Goal: Task Accomplishment & Management: Complete application form

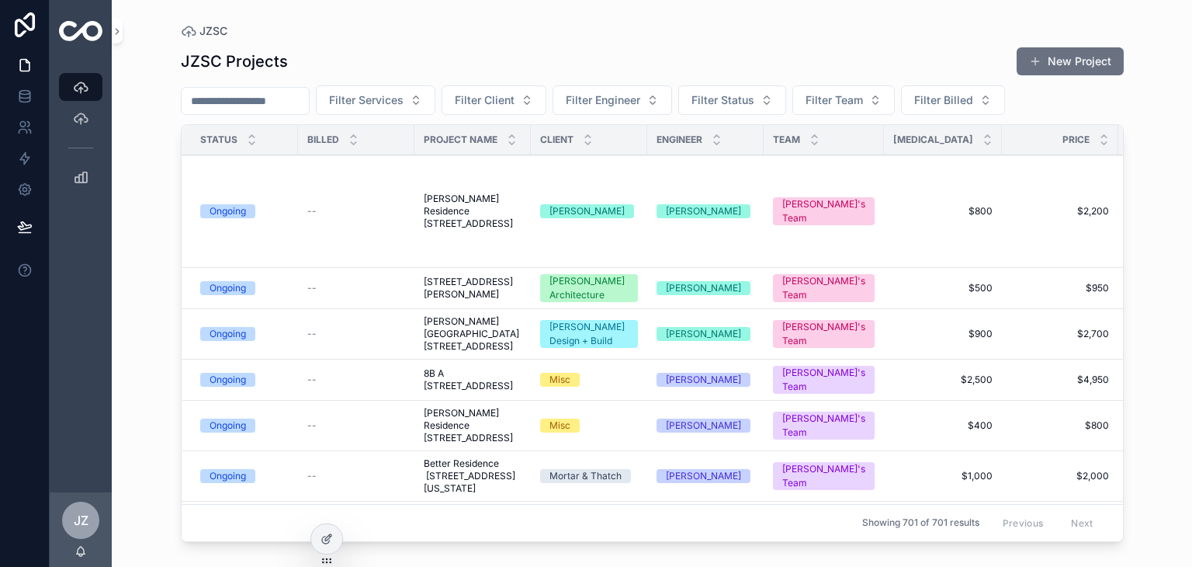
click at [546, 100] on button "Filter Client" at bounding box center [494, 99] width 105 height 29
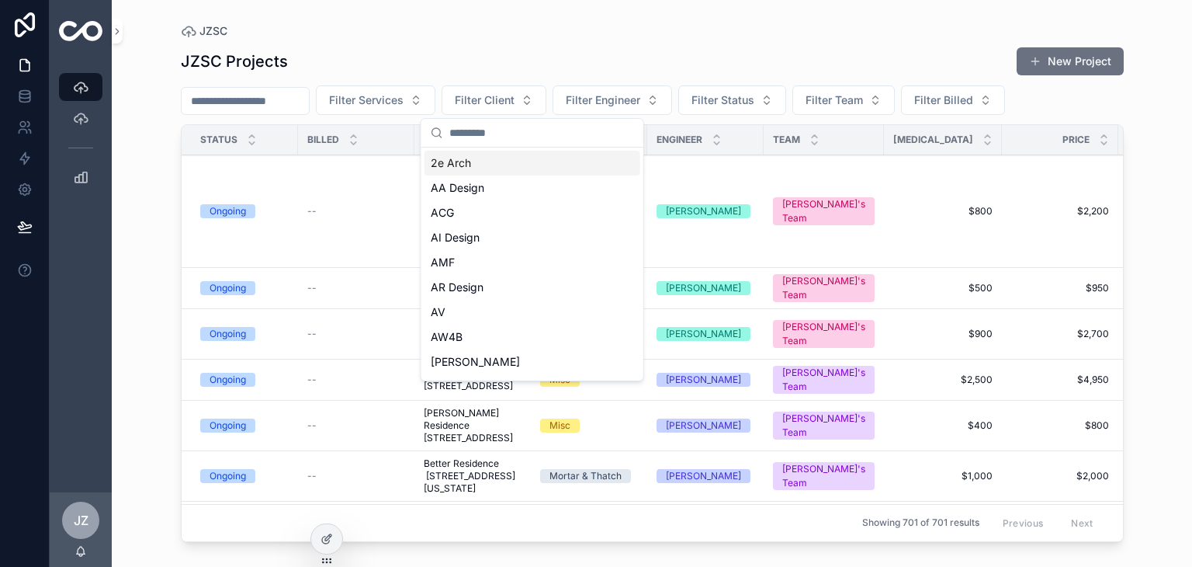
click at [514, 130] on input "scrollable content" at bounding box center [541, 133] width 185 height 28
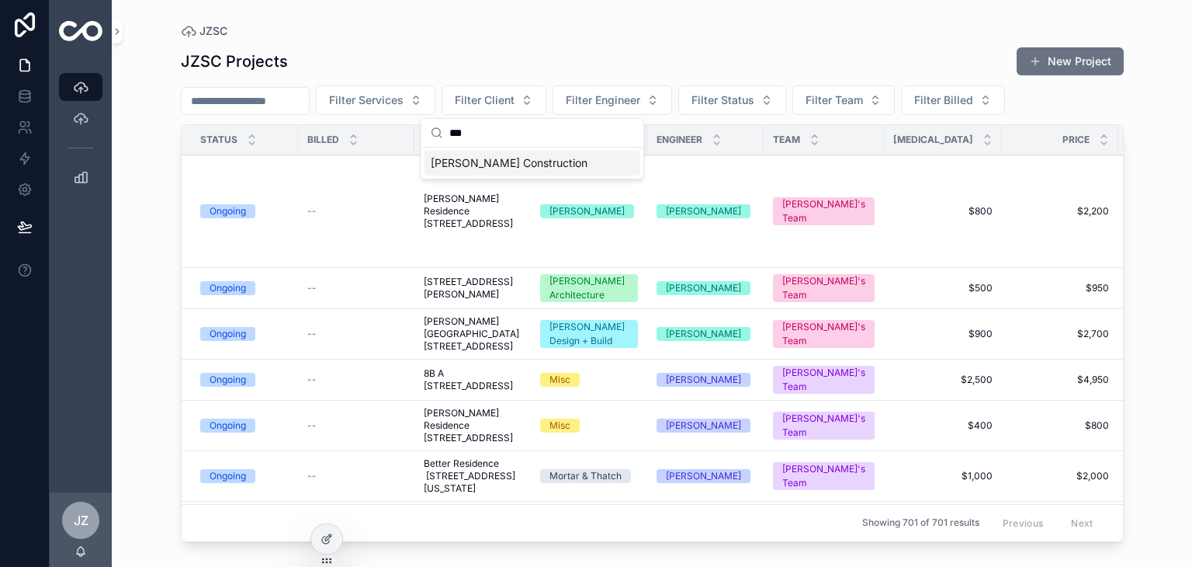
type input "***"
drag, startPoint x: 515, startPoint y: 159, endPoint x: 553, endPoint y: 178, distance: 41.7
click at [516, 159] on div "[PERSON_NAME] Construction" at bounding box center [533, 163] width 216 height 25
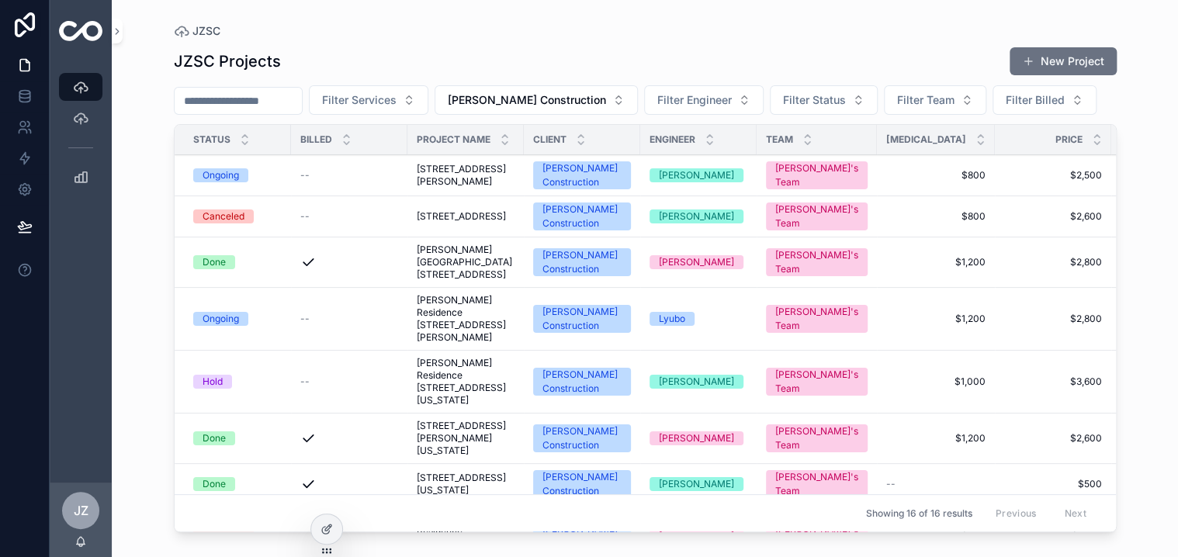
click at [602, 328] on div "[PERSON_NAME] Construction" at bounding box center [582, 319] width 79 height 28
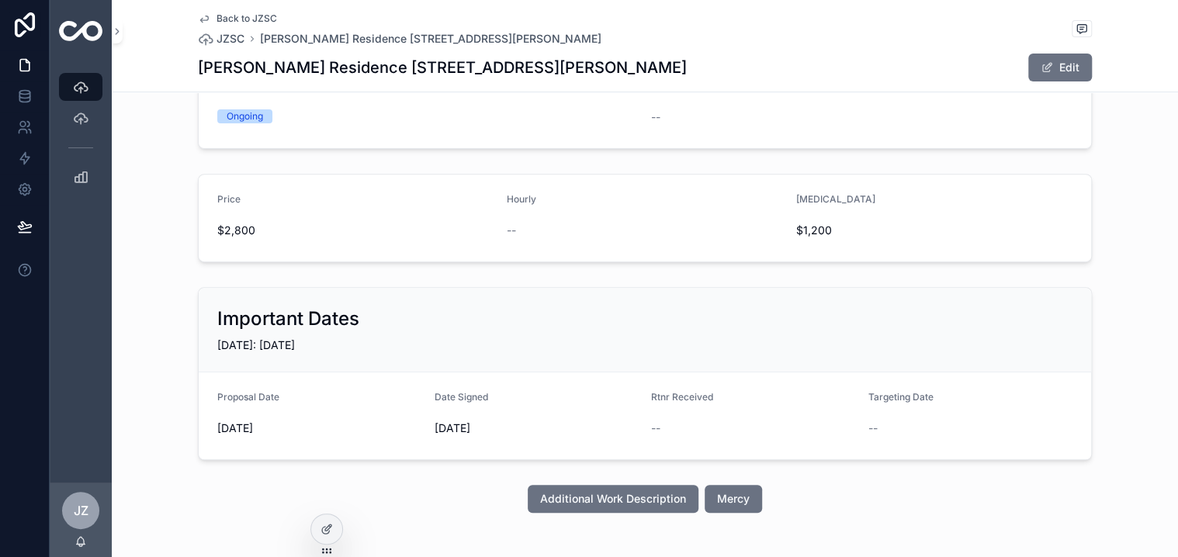
scroll to position [233, 0]
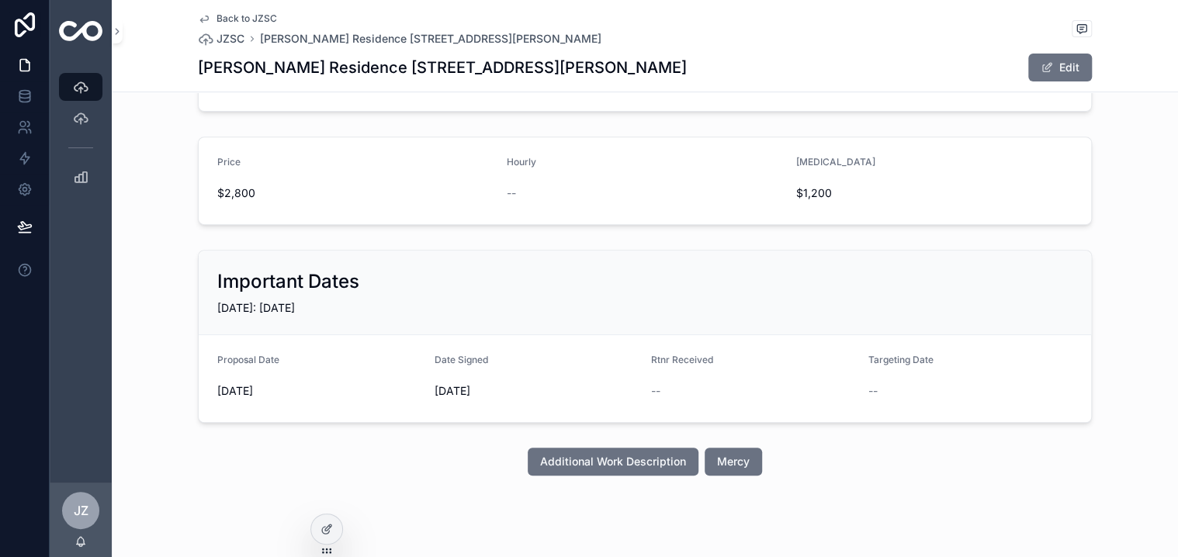
click at [723, 460] on span "Mercy" at bounding box center [733, 462] width 33 height 16
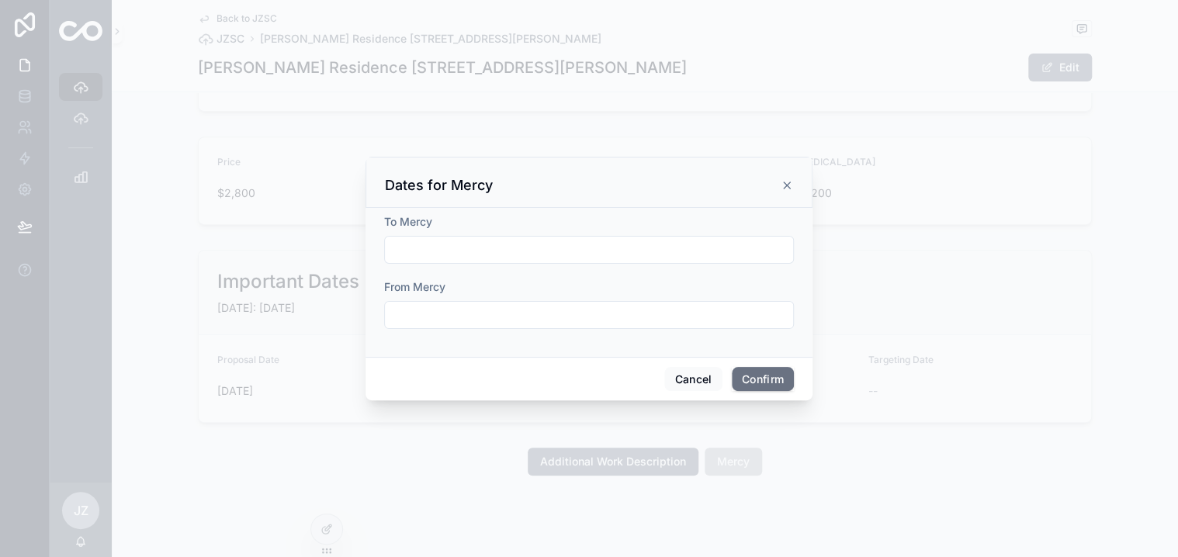
click at [432, 244] on input "text" at bounding box center [589, 250] width 408 height 22
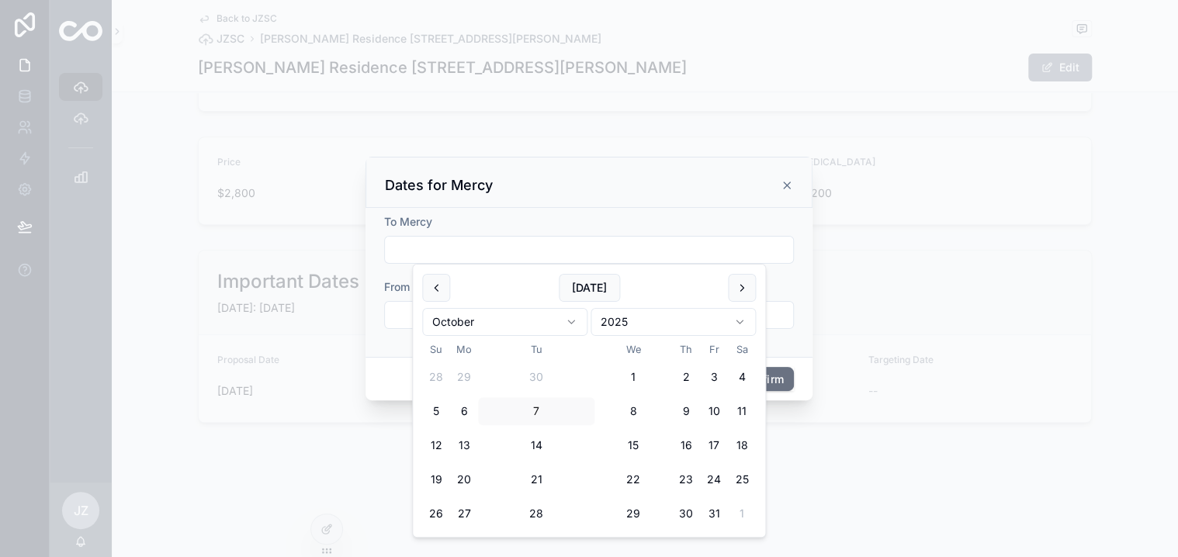
click at [536, 411] on button "7" at bounding box center [536, 411] width 28 height 28
type input "*********"
click at [401, 317] on input "text" at bounding box center [589, 315] width 408 height 22
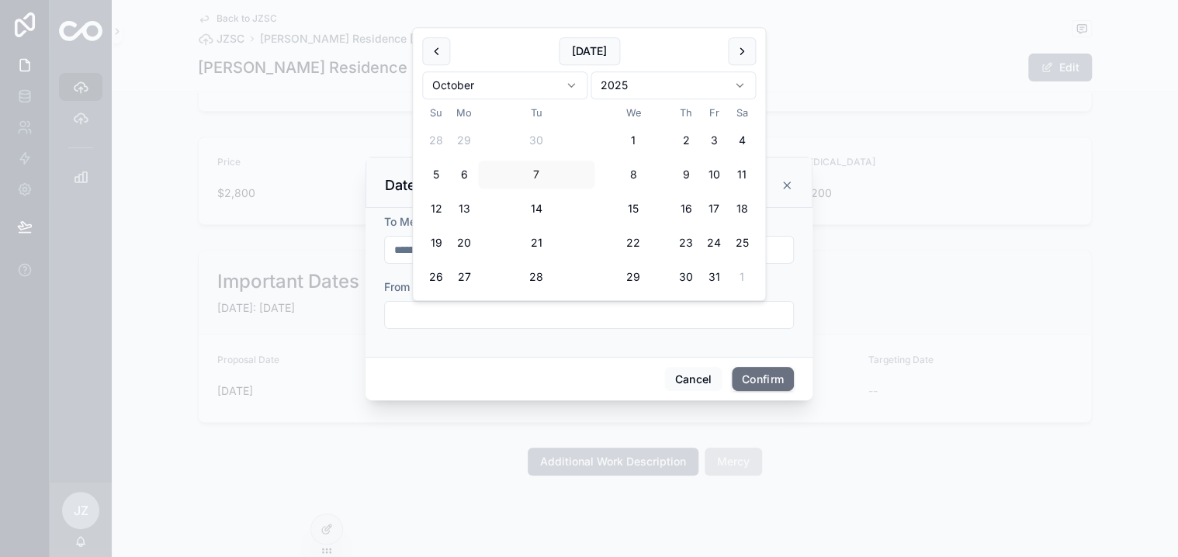
click at [635, 211] on button "15" at bounding box center [633, 209] width 28 height 28
type input "**********"
click at [758, 375] on button "Confirm" at bounding box center [763, 379] width 62 height 25
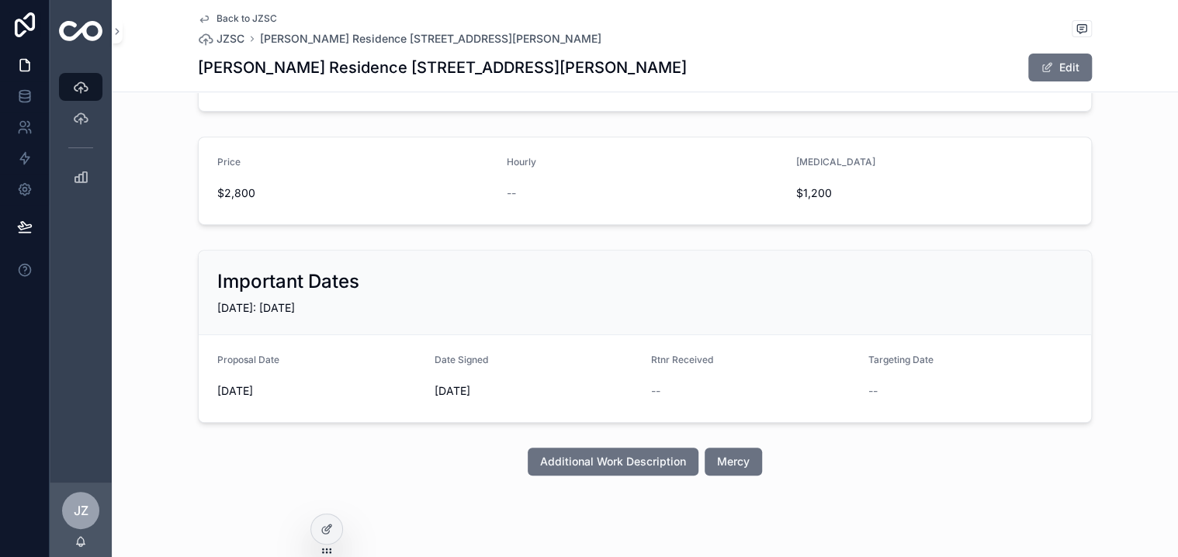
click at [727, 457] on span "Mercy" at bounding box center [733, 462] width 33 height 16
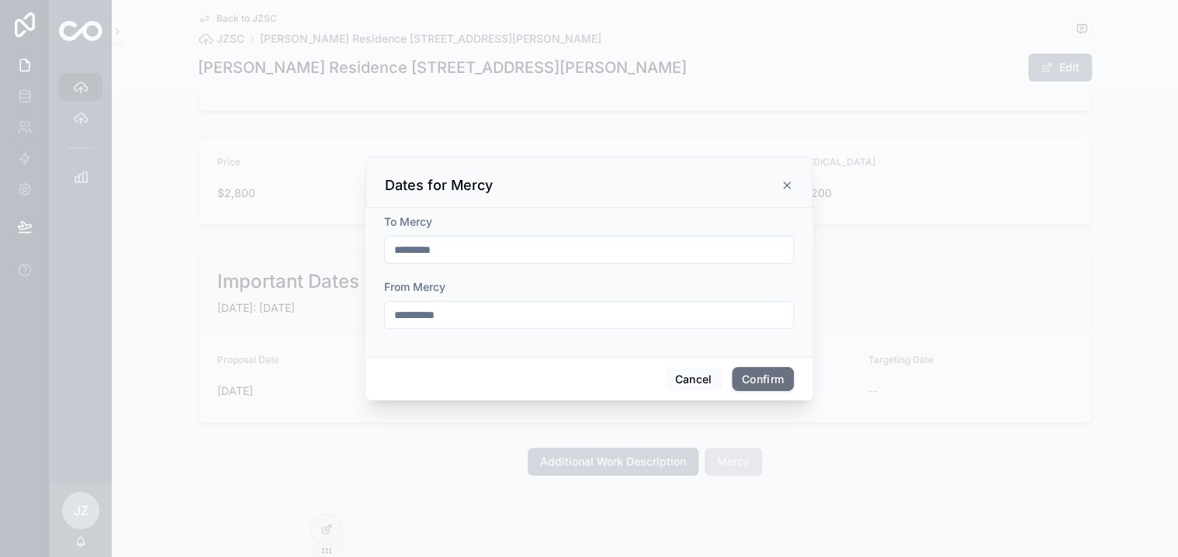
click at [758, 380] on button "Confirm" at bounding box center [763, 379] width 62 height 25
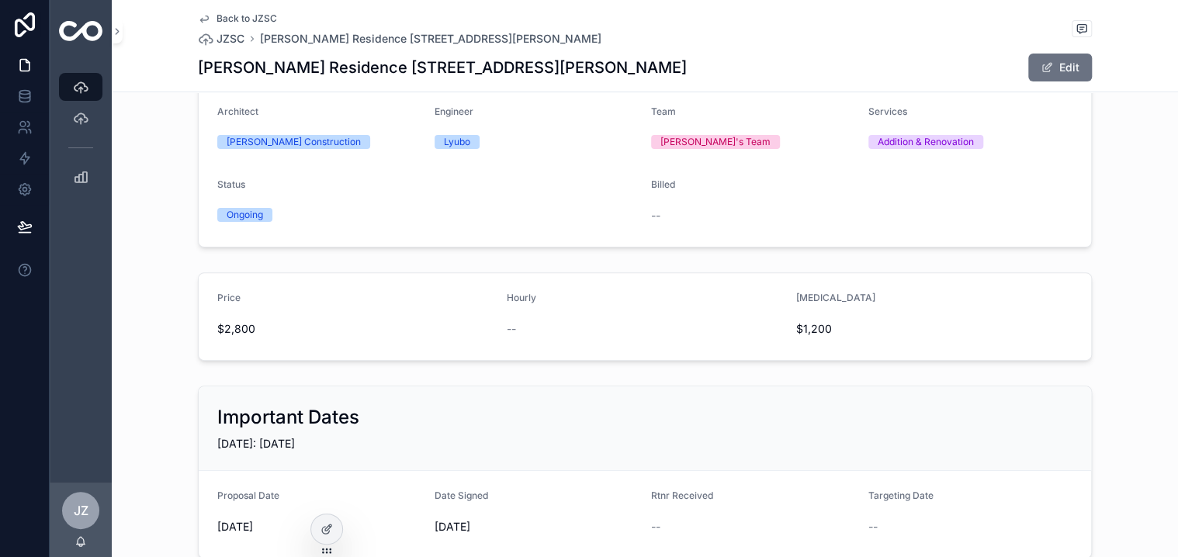
scroll to position [0, 0]
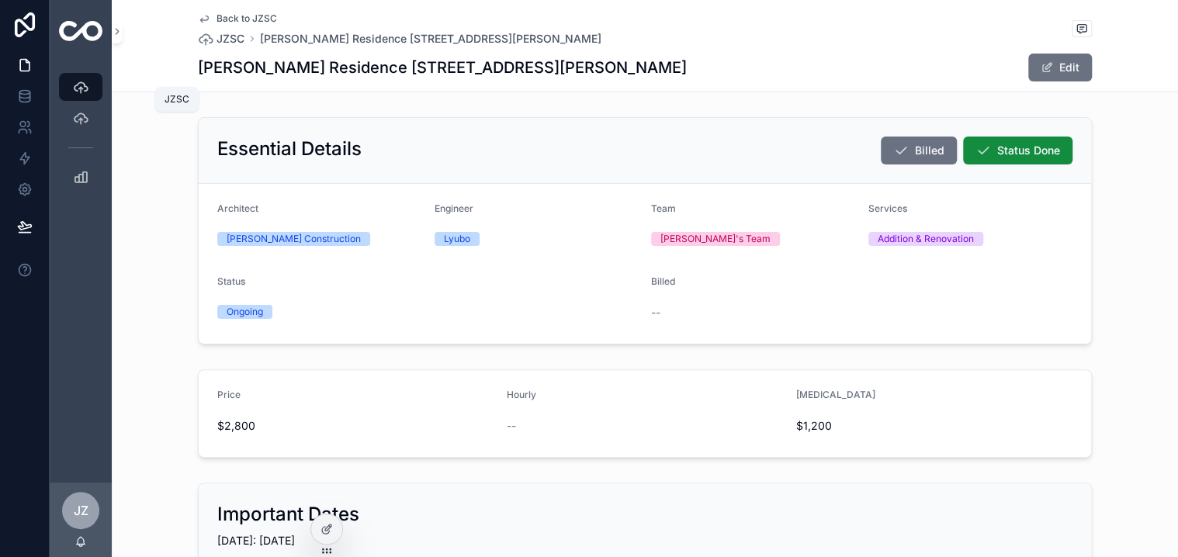
click at [82, 85] on icon "scrollable content" at bounding box center [81, 87] width 16 height 16
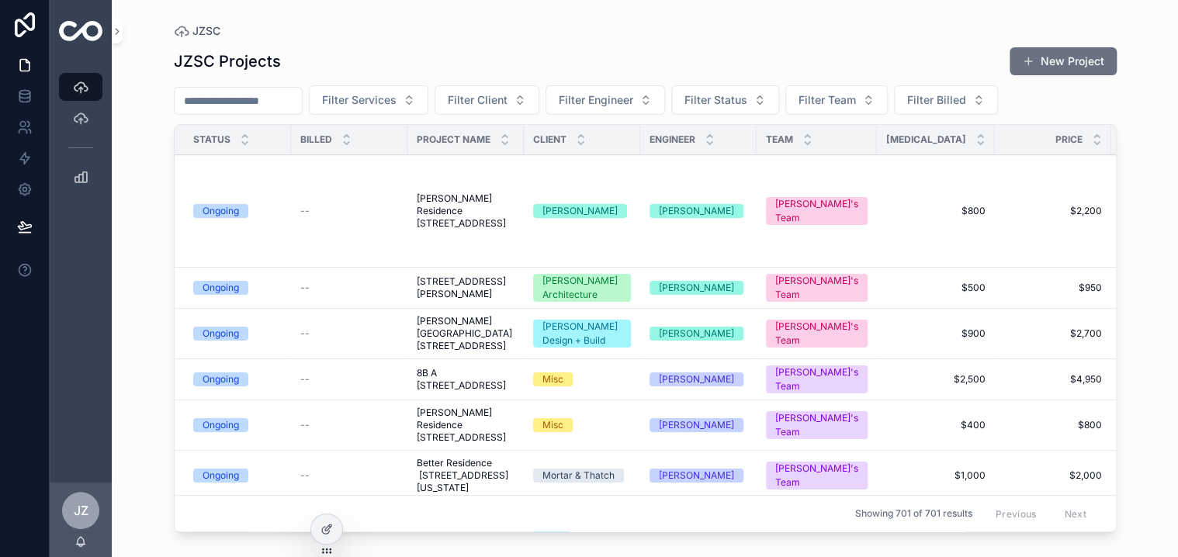
click at [508, 102] on span "Filter Client" at bounding box center [478, 100] width 60 height 16
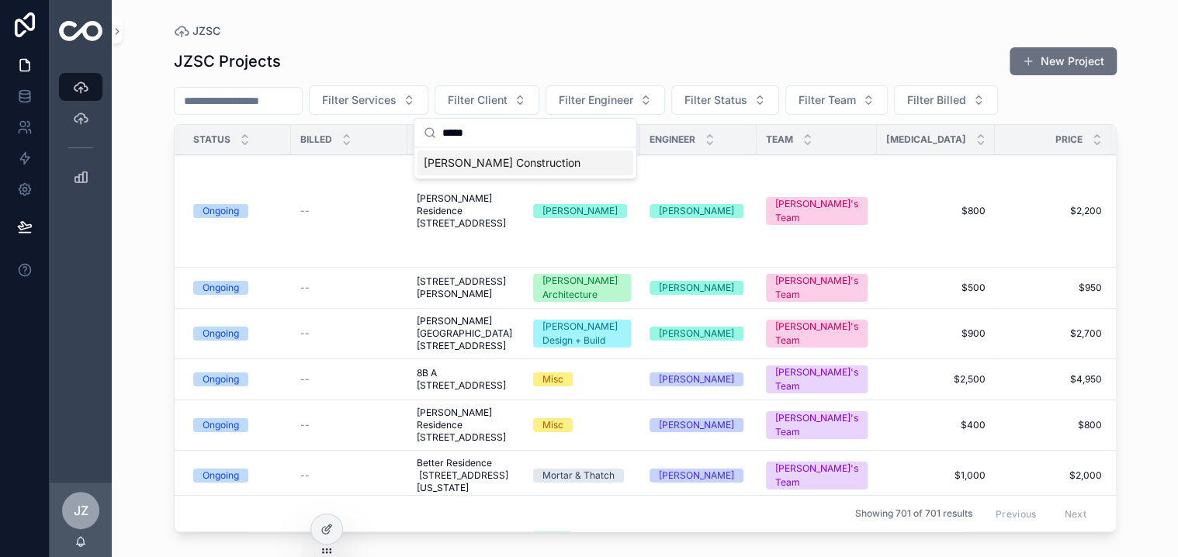
type input "*****"
click at [484, 159] on div "[PERSON_NAME] Construction" at bounding box center [526, 163] width 216 height 25
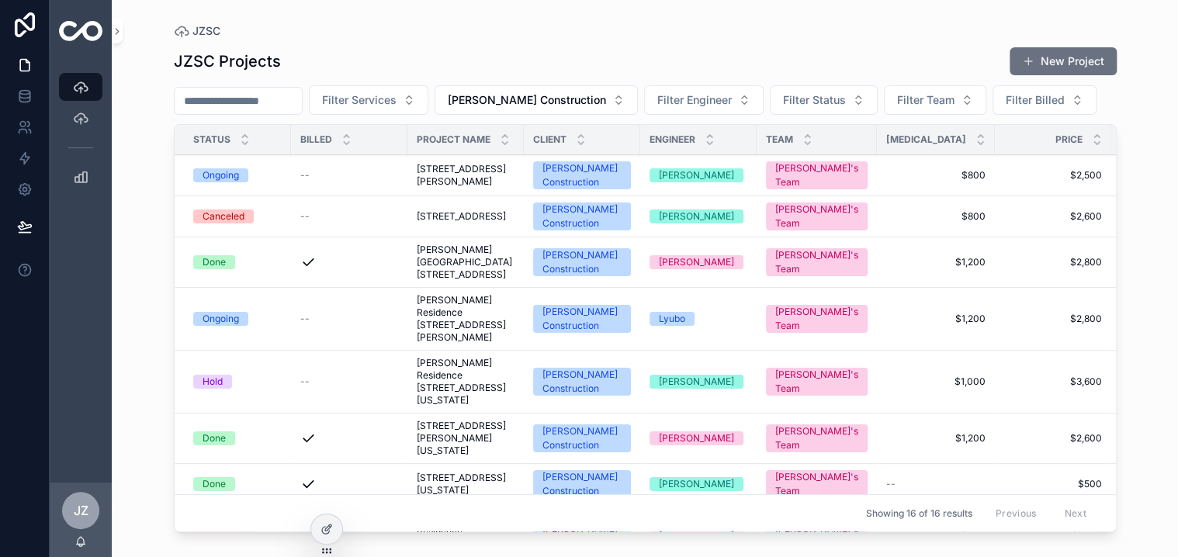
click at [1046, 58] on button "New Project" at bounding box center [1063, 61] width 107 height 28
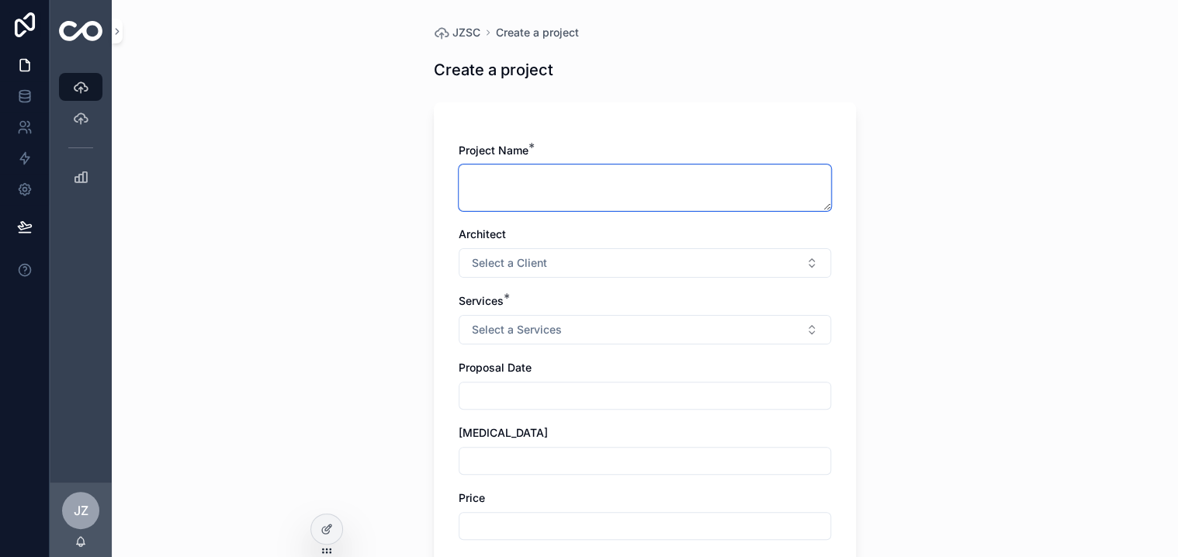
click at [484, 187] on textarea "scrollable content" at bounding box center [645, 188] width 373 height 47
type textarea "**********"
click at [803, 263] on button "Select a Client" at bounding box center [645, 262] width 373 height 29
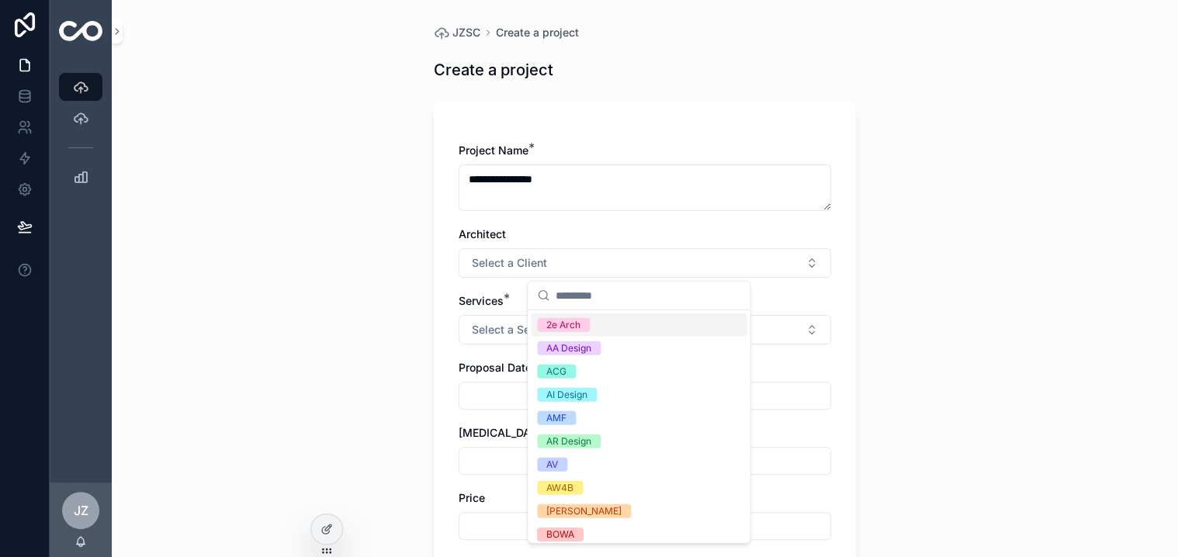
click at [520, 265] on span "Select a Client" at bounding box center [509, 263] width 75 height 16
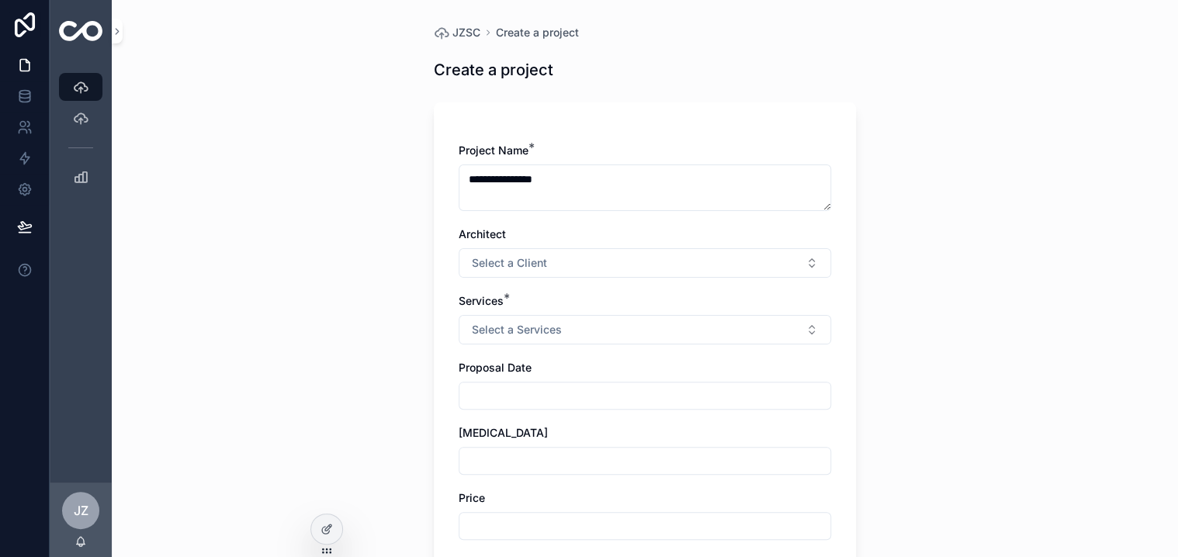
click at [505, 260] on span "Select a Client" at bounding box center [509, 263] width 75 height 16
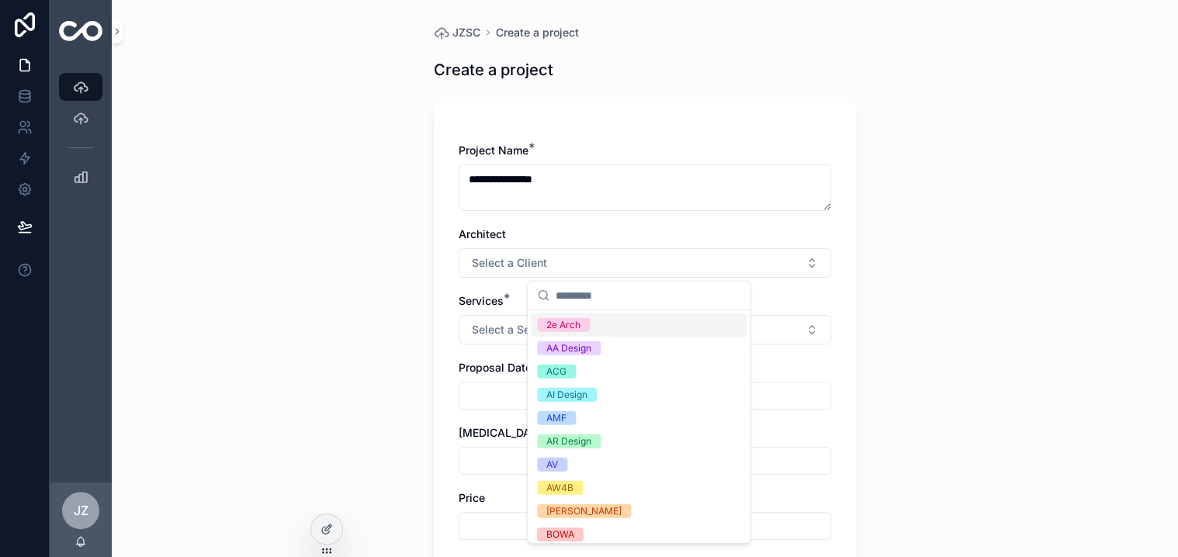
click at [807, 262] on button "Select a Client" at bounding box center [645, 262] width 373 height 29
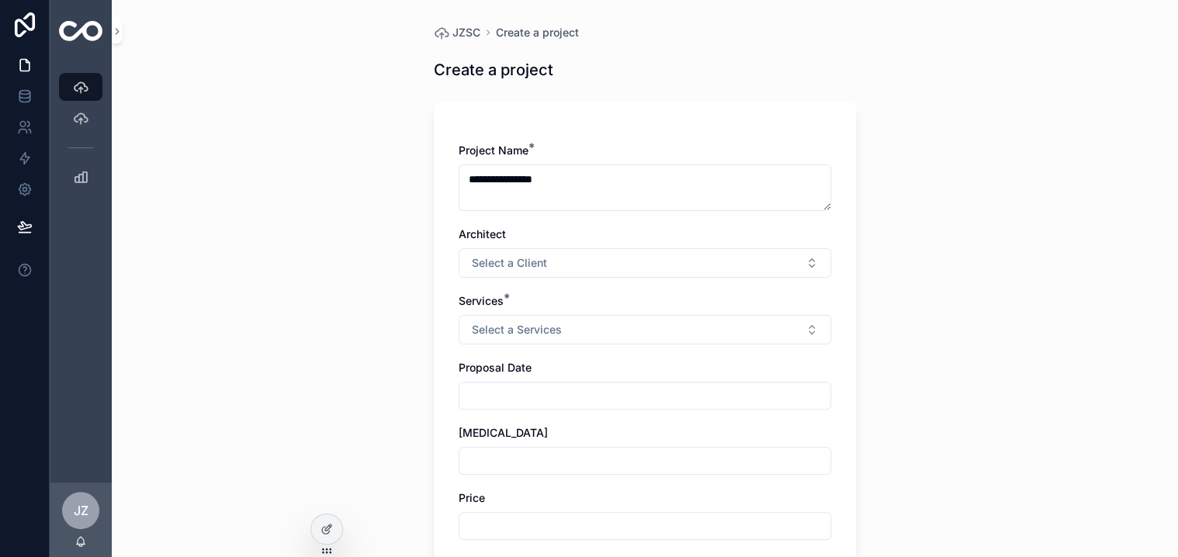
click at [807, 262] on button "Select a Client" at bounding box center [645, 262] width 373 height 29
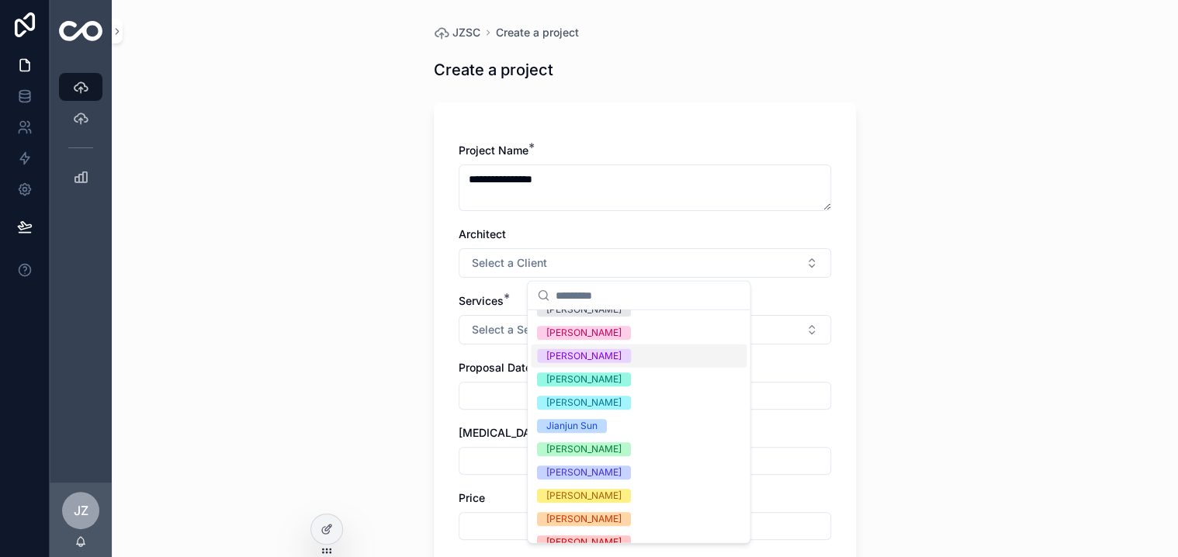
scroll to position [776, 0]
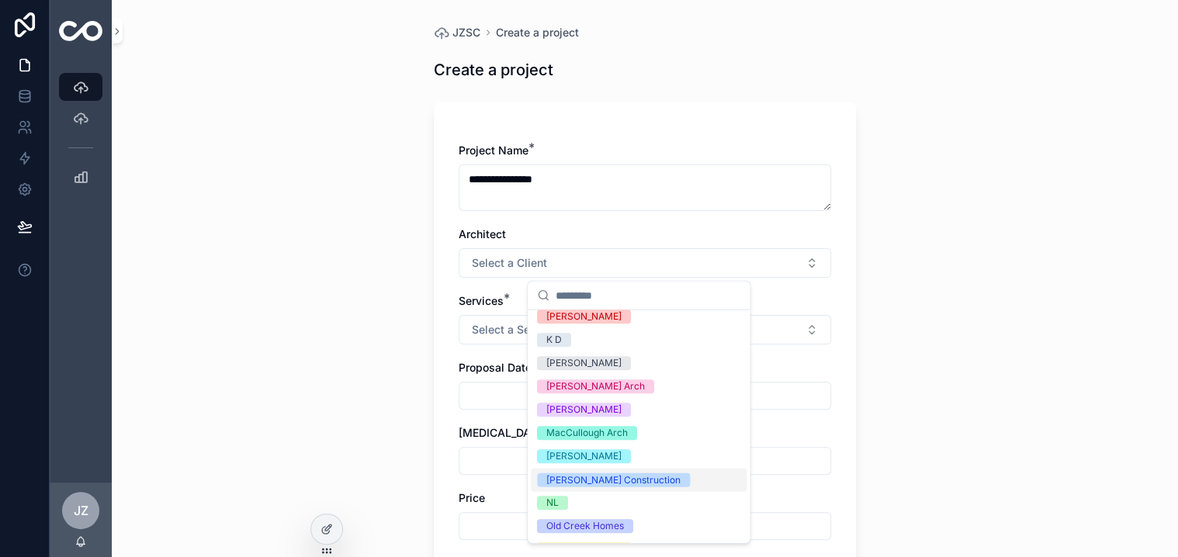
click at [595, 477] on div "[PERSON_NAME] Construction" at bounding box center [613, 480] width 134 height 14
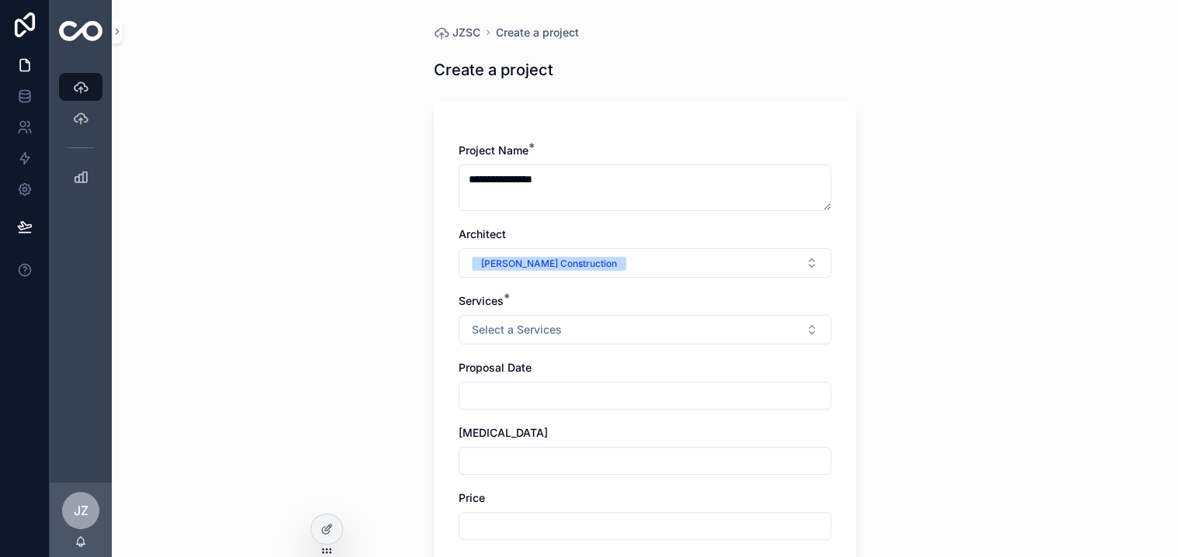
click at [806, 328] on button "Select a Services" at bounding box center [645, 329] width 373 height 29
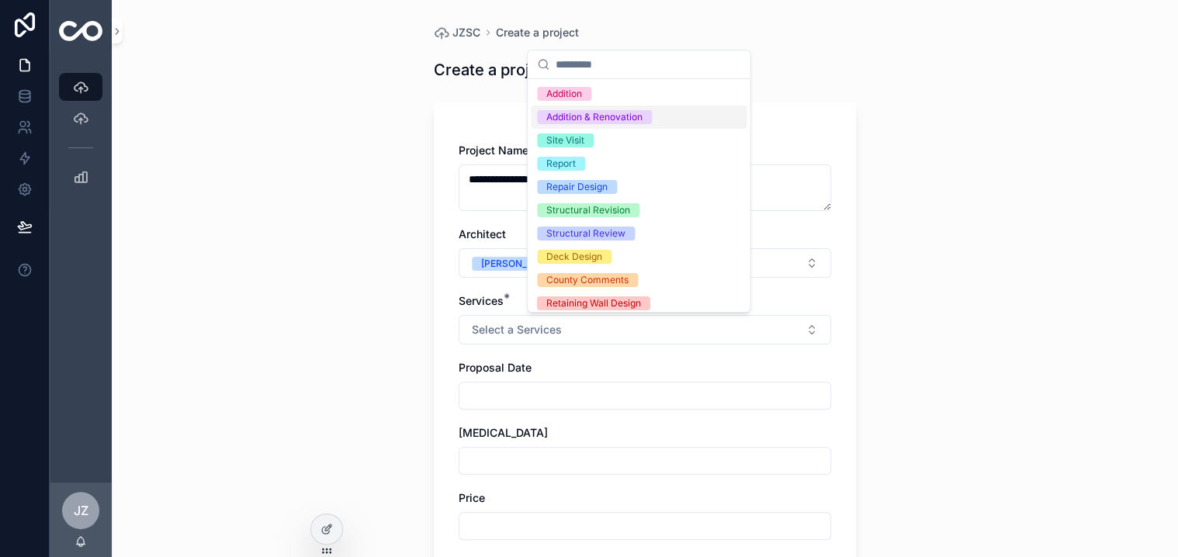
click at [597, 115] on div "Addition & Renovation" at bounding box center [594, 117] width 96 height 14
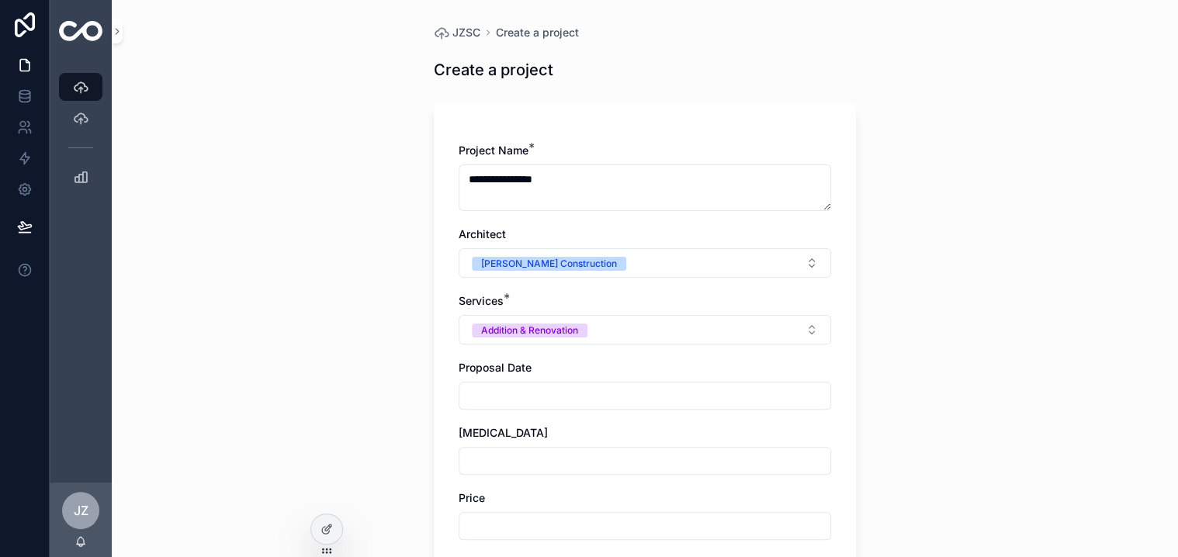
click at [541, 400] on input "scrollable content" at bounding box center [645, 396] width 371 height 22
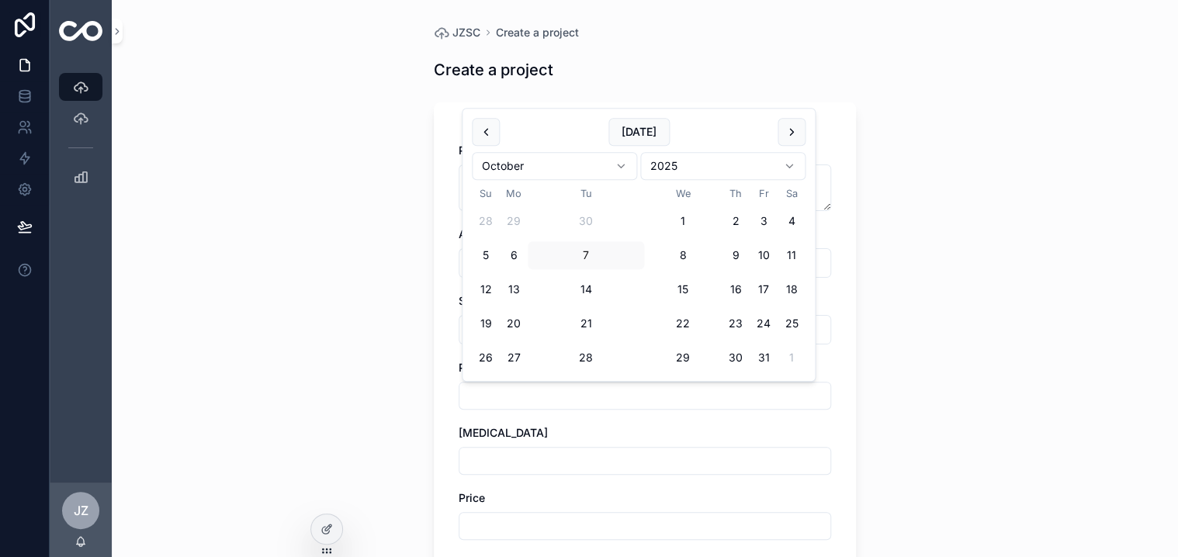
click at [577, 407] on div "scrollable content" at bounding box center [645, 396] width 373 height 28
click at [548, 394] on input "scrollable content" at bounding box center [645, 396] width 371 height 22
click at [590, 253] on button "7" at bounding box center [586, 255] width 28 height 28
type input "*********"
click at [543, 461] on input "scrollable content" at bounding box center [645, 461] width 371 height 22
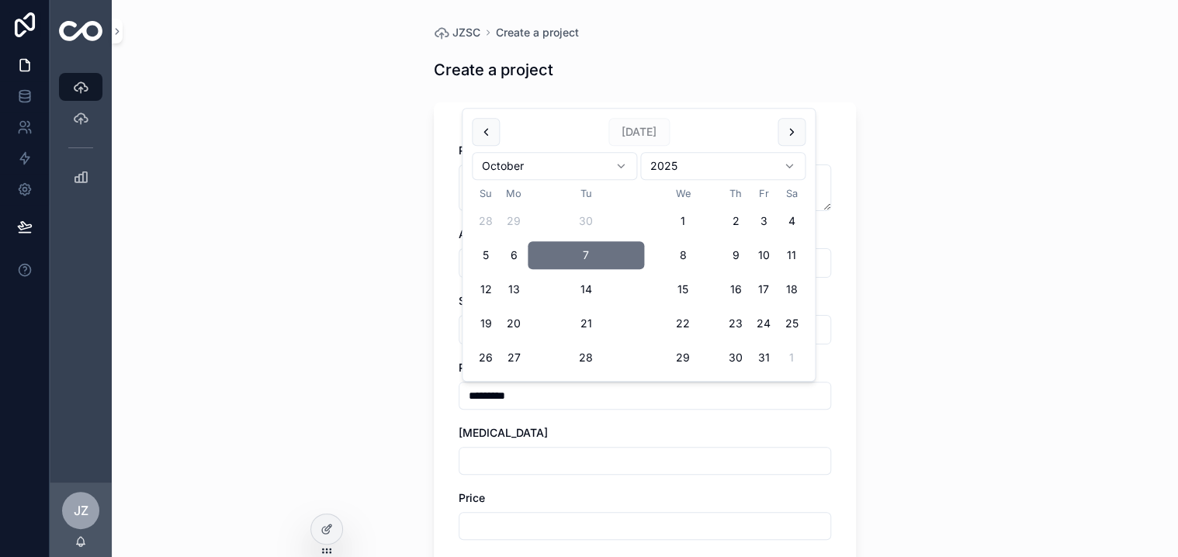
click at [543, 461] on input "scrollable content" at bounding box center [645, 461] width 371 height 22
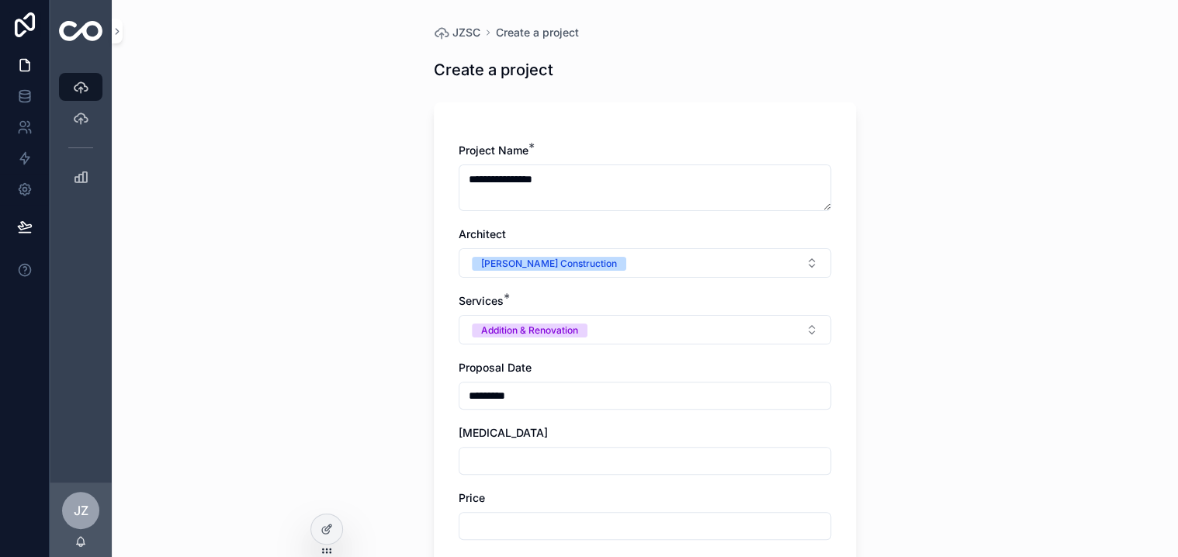
type input "****"
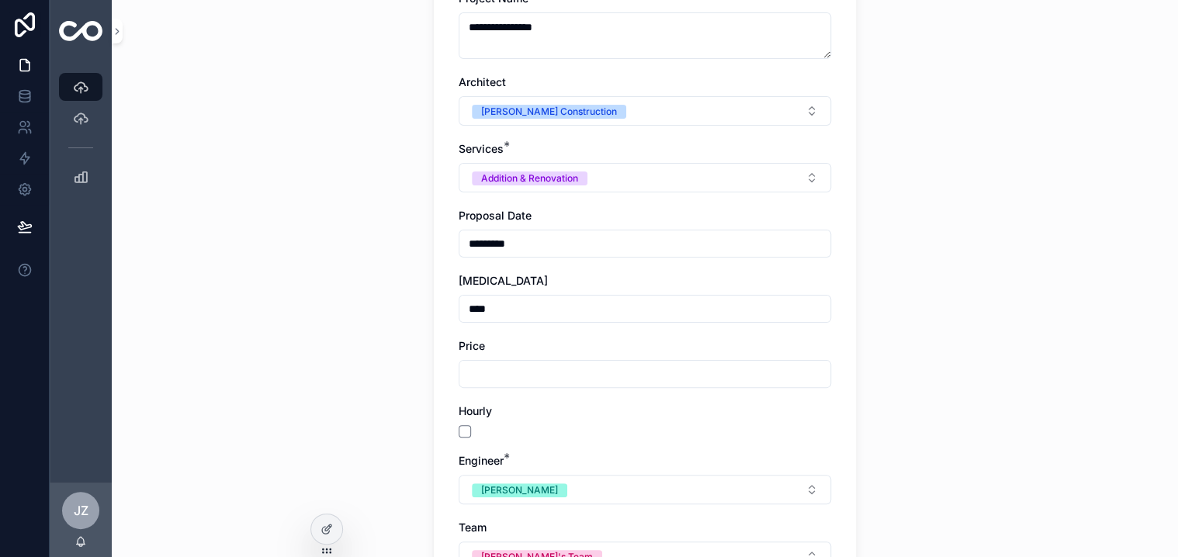
scroll to position [155, 0]
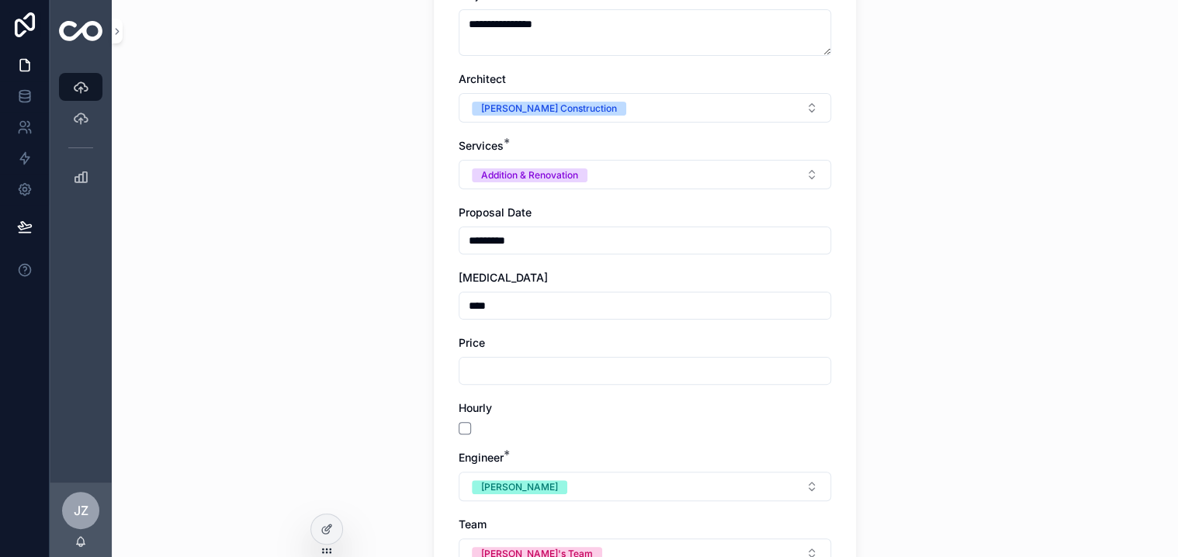
click at [553, 372] on input "scrollable content" at bounding box center [645, 371] width 371 height 22
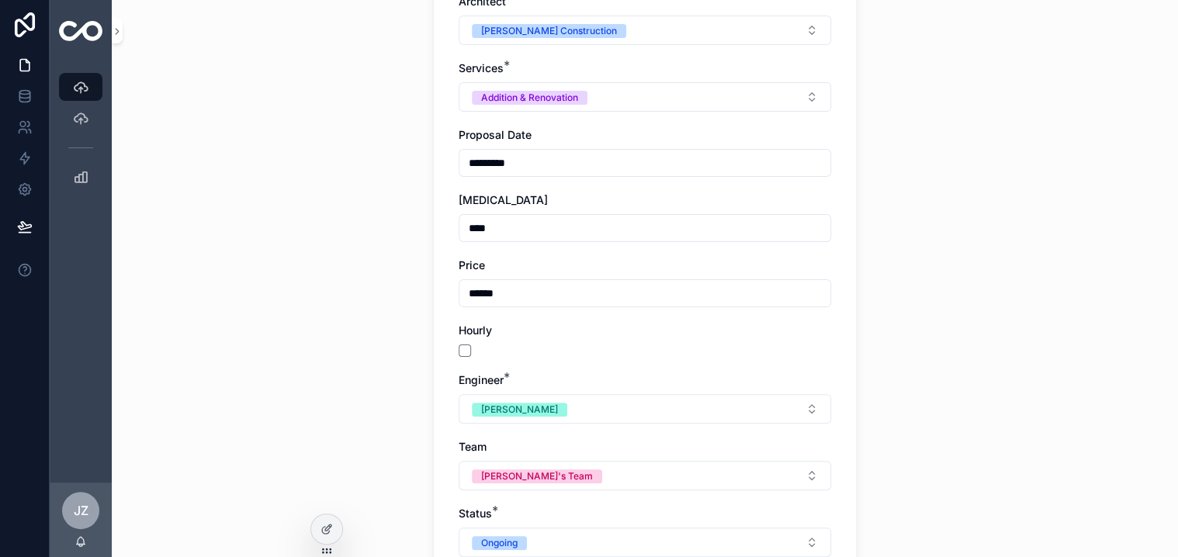
scroll to position [310, 0]
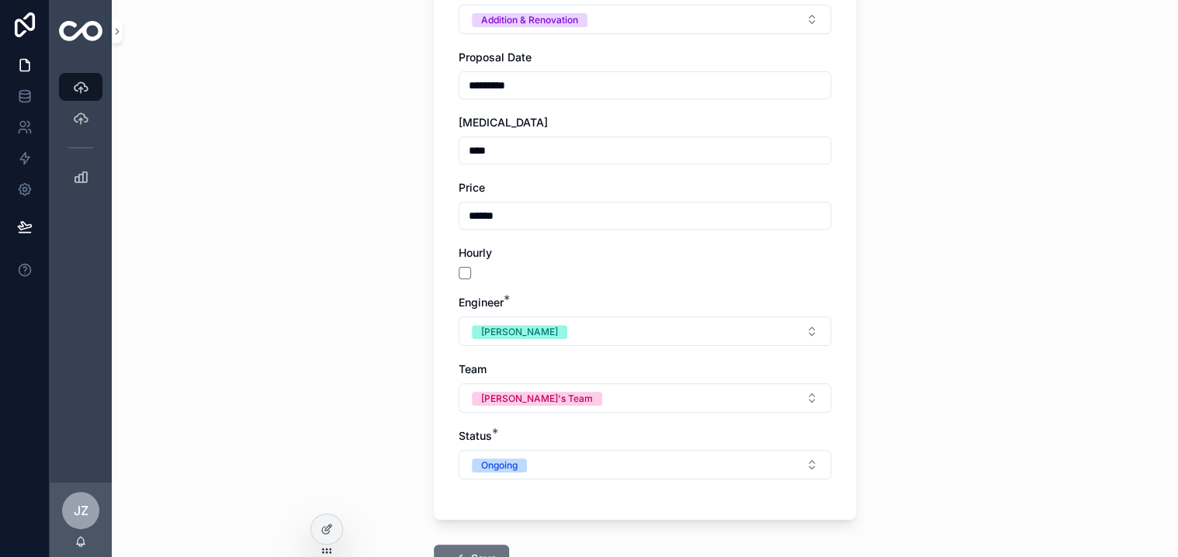
type input "******"
click at [804, 332] on button "[PERSON_NAME]" at bounding box center [645, 331] width 373 height 29
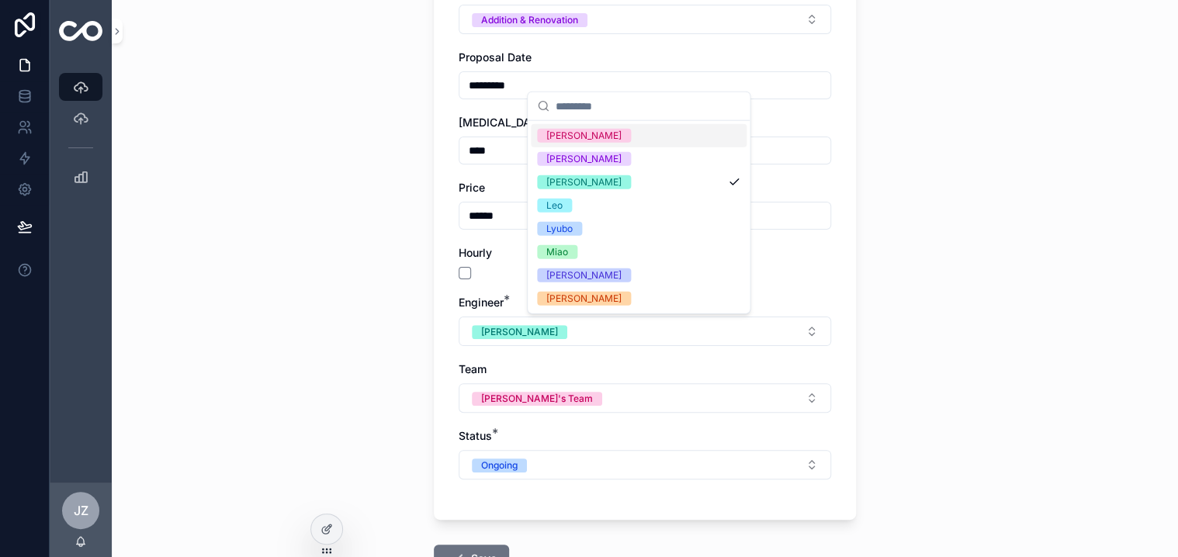
click at [565, 134] on div "[PERSON_NAME]" at bounding box center [583, 136] width 75 height 14
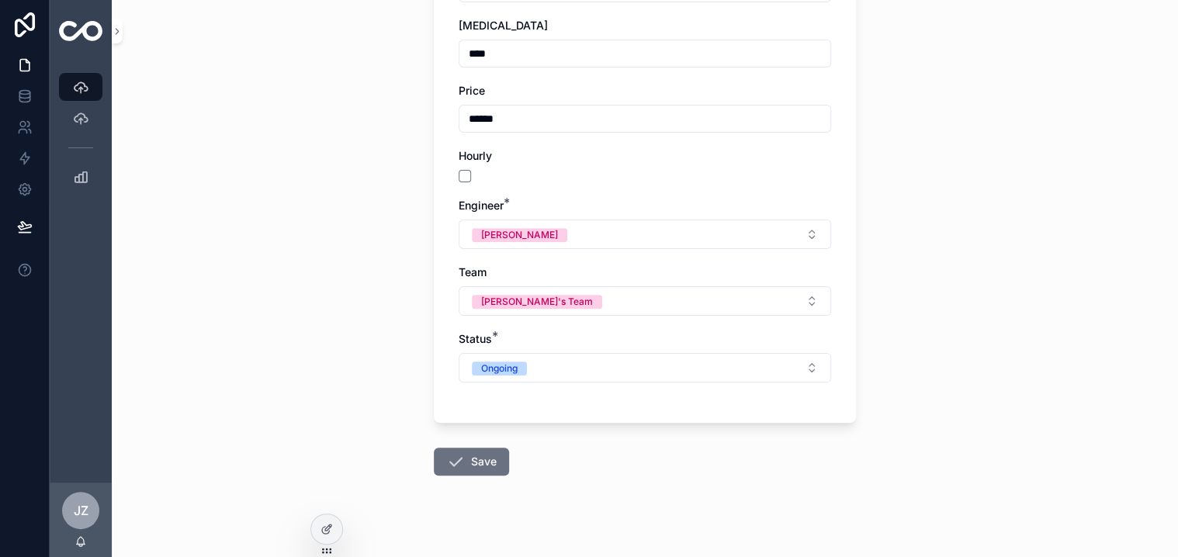
scroll to position [425, 0]
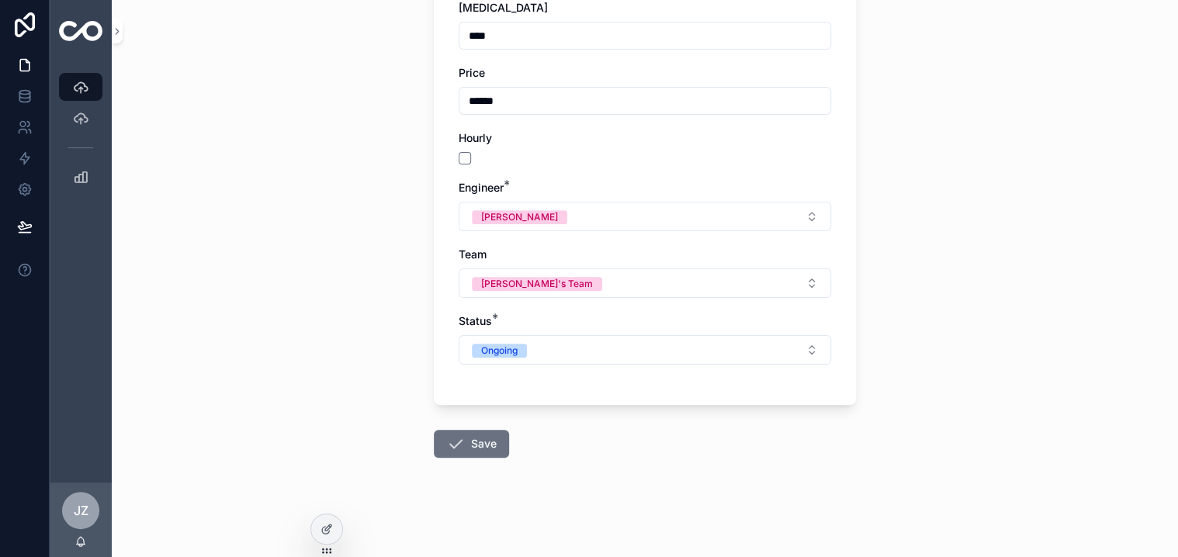
click at [485, 439] on button "Save" at bounding box center [471, 444] width 75 height 28
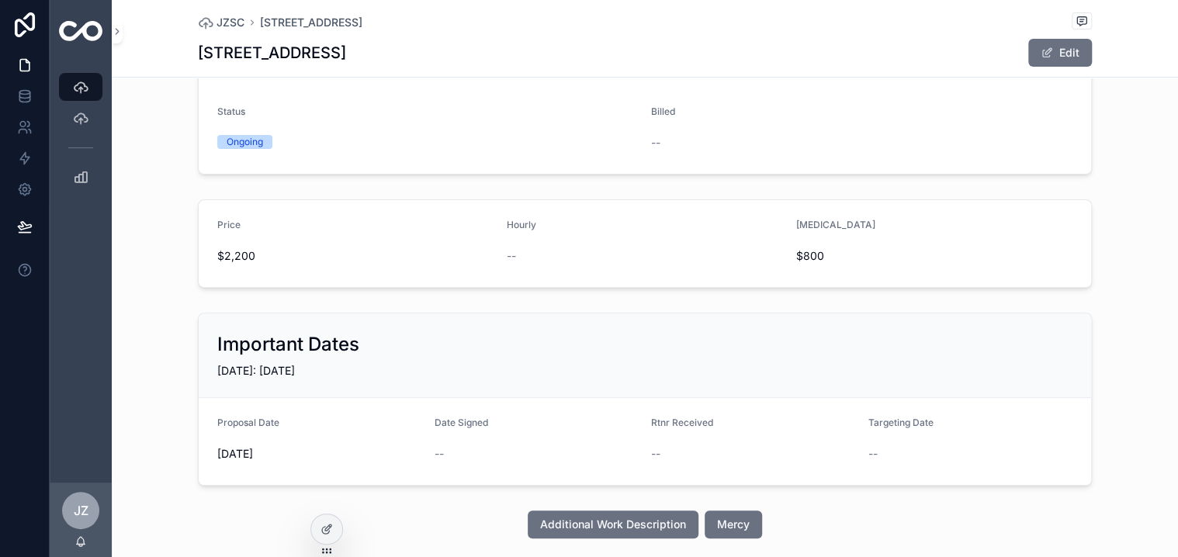
scroll to position [241, 0]
